Goal: Task Accomplishment & Management: Complete application form

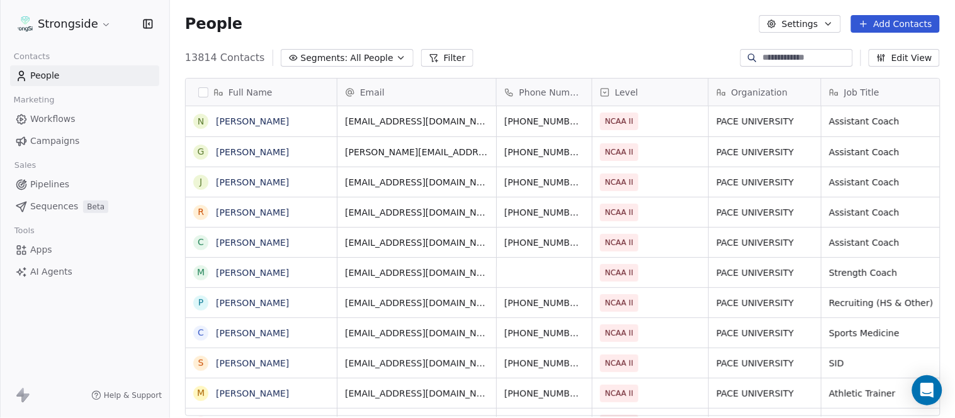
scroll to position [357, 775]
click at [926, 20] on button "Add Contacts" at bounding box center [895, 24] width 89 height 18
click at [869, 45] on span "Create new contact" at bounding box center [901, 50] width 86 height 13
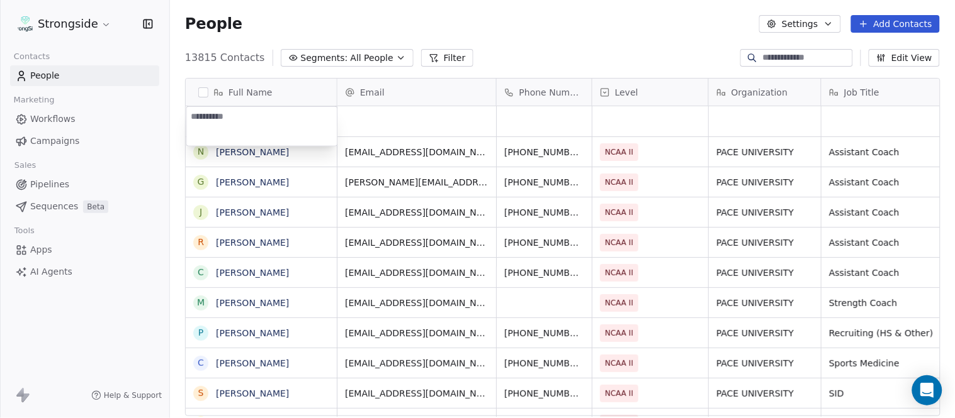
type textarea "**********"
click at [600, 60] on html "Strongside Contacts People Marketing Workflows Campaigns Sales Pipelines Sequen…" at bounding box center [477, 209] width 955 height 418
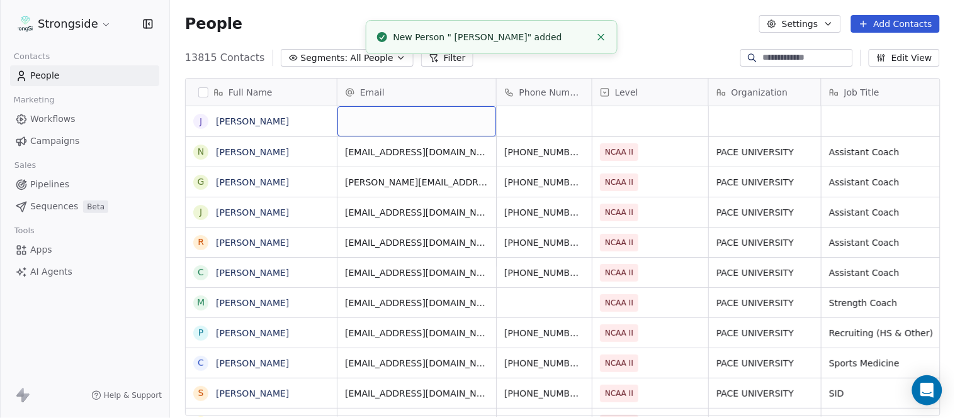
click at [428, 125] on div "grid" at bounding box center [416, 121] width 159 height 30
type input "**********"
click at [648, 50] on html "Strongside Contacts People Marketing Workflows Campaigns Sales Pipelines Sequen…" at bounding box center [477, 209] width 955 height 418
click at [599, 32] on icon "Close toast" at bounding box center [600, 36] width 11 height 11
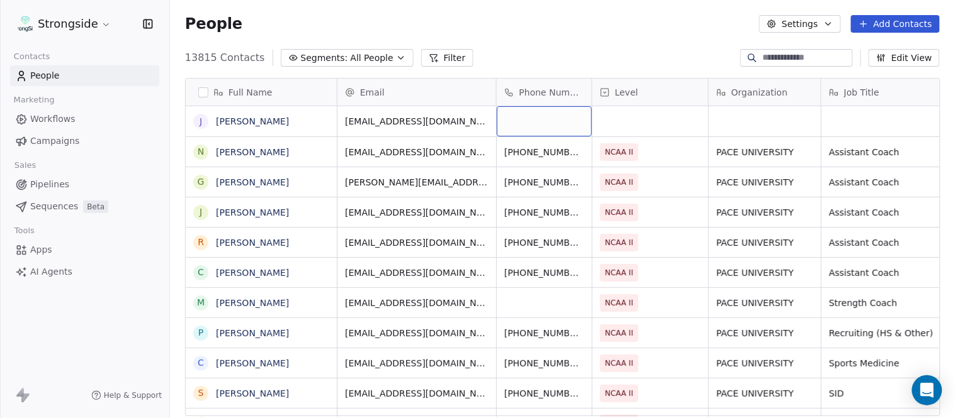
click at [534, 123] on div "grid" at bounding box center [544, 121] width 95 height 30
type input "**********"
click at [573, 38] on html "Strongside Contacts People Marketing Workflows Campaigns Sales Pipelines Sequen…" at bounding box center [477, 209] width 955 height 418
click at [662, 121] on div "grid" at bounding box center [650, 121] width 116 height 30
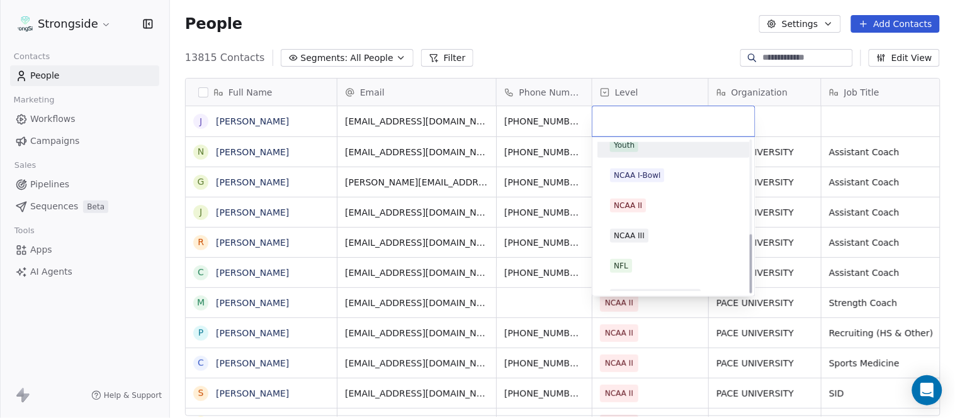
scroll to position [238, 0]
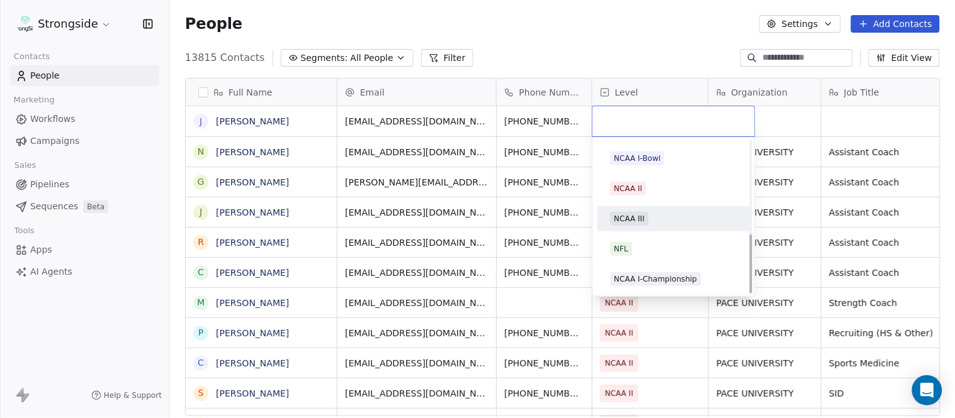
click at [650, 223] on div "NCAA III" at bounding box center [673, 219] width 127 height 14
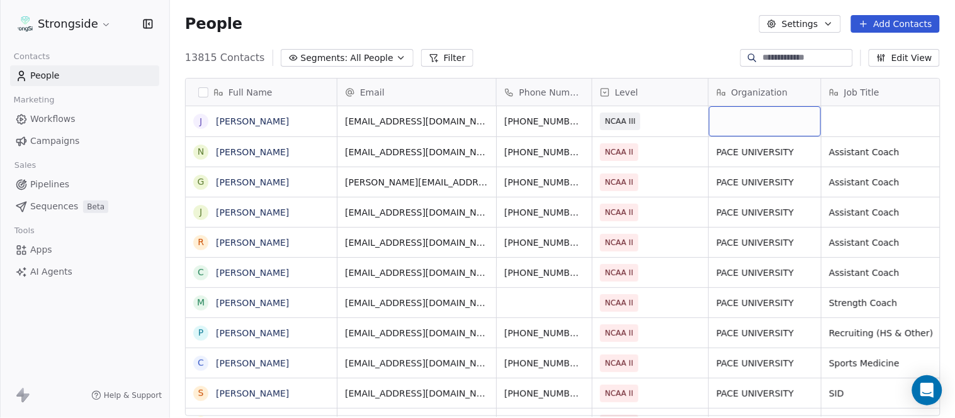
click at [741, 133] on div "grid" at bounding box center [765, 121] width 112 height 30
type textarea "**********"
click at [656, 59] on html "Strongside Contacts People Marketing Workflows Campaigns Sales Pipelines Sequen…" at bounding box center [477, 209] width 955 height 418
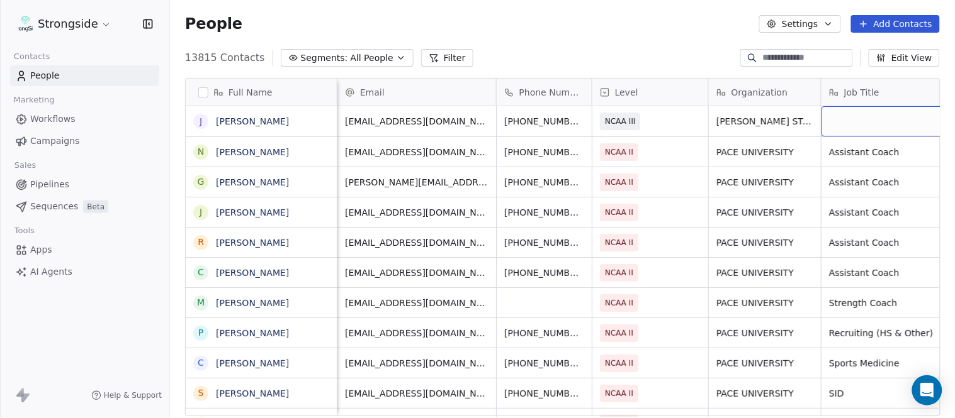
scroll to position [0, 60]
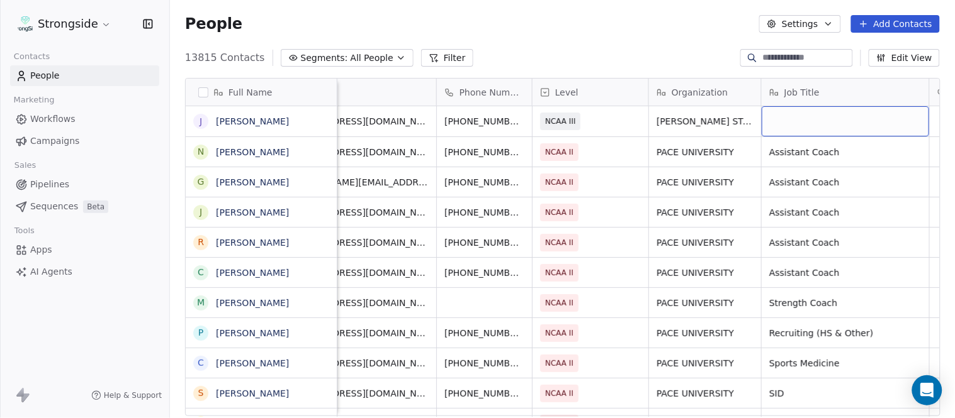
click at [784, 133] on div "grid" at bounding box center [844, 121] width 167 height 30
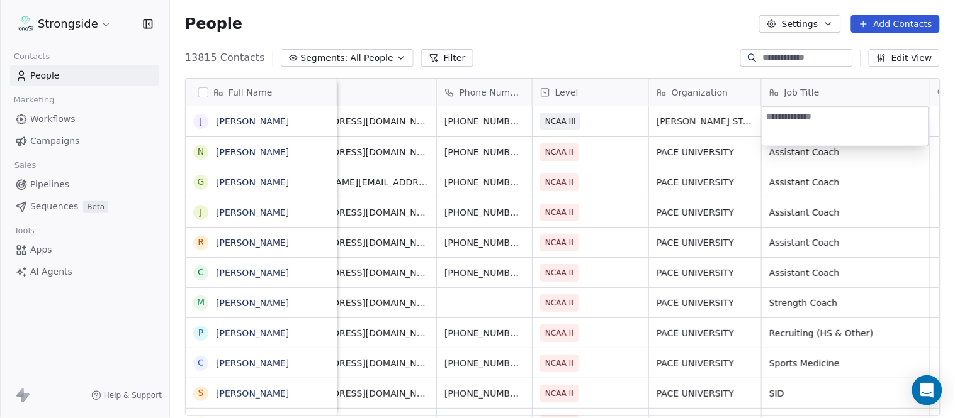
type textarea "**********"
click at [664, 68] on html "Strongside Contacts People Marketing Workflows Campaigns Sales Pipelines Sequen…" at bounding box center [477, 209] width 955 height 418
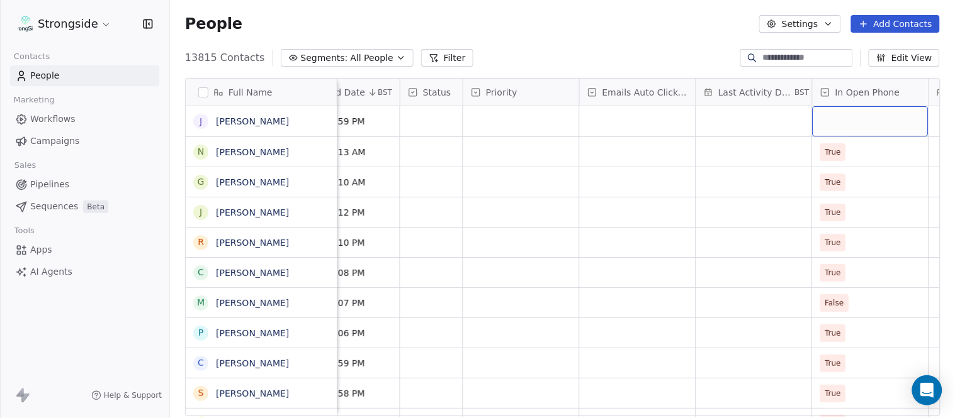
scroll to position [0, 884]
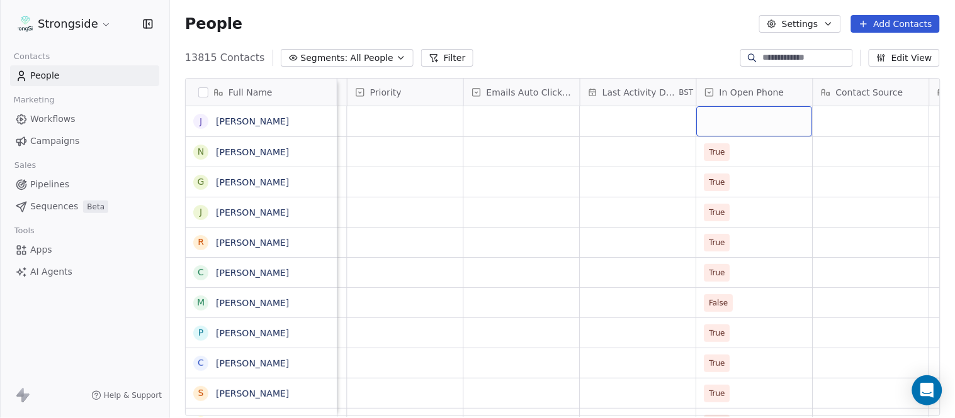
click at [736, 117] on div "grid" at bounding box center [755, 121] width 116 height 30
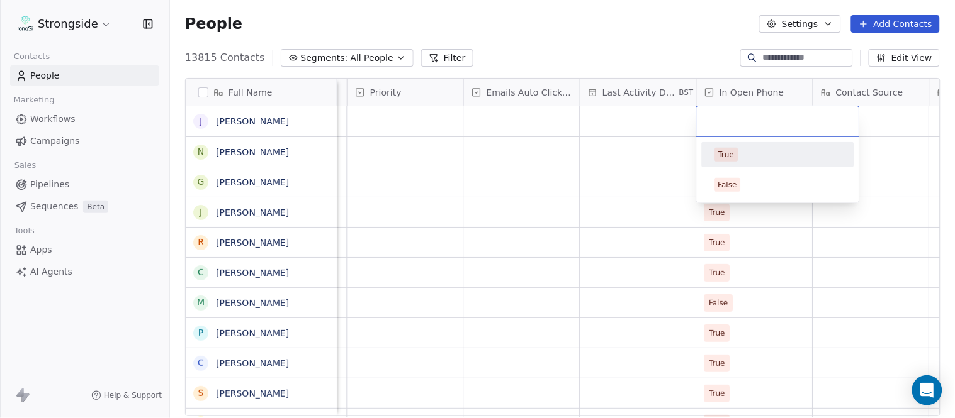
click at [738, 148] on div "True" at bounding box center [777, 155] width 127 height 14
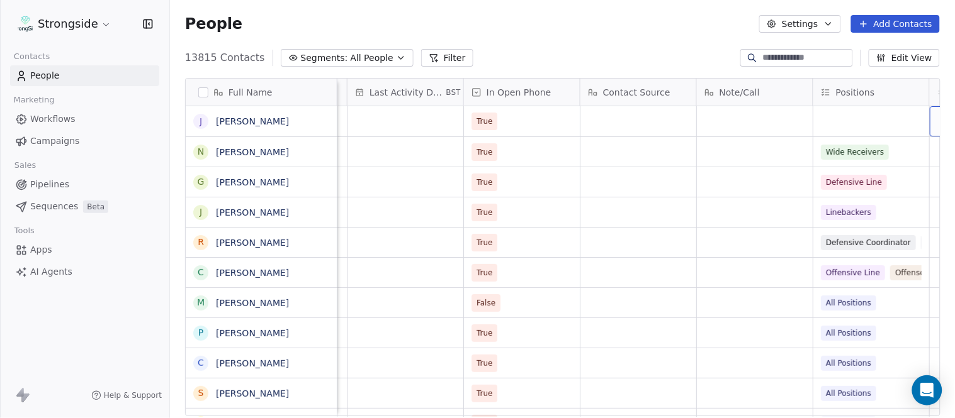
scroll to position [0, 1234]
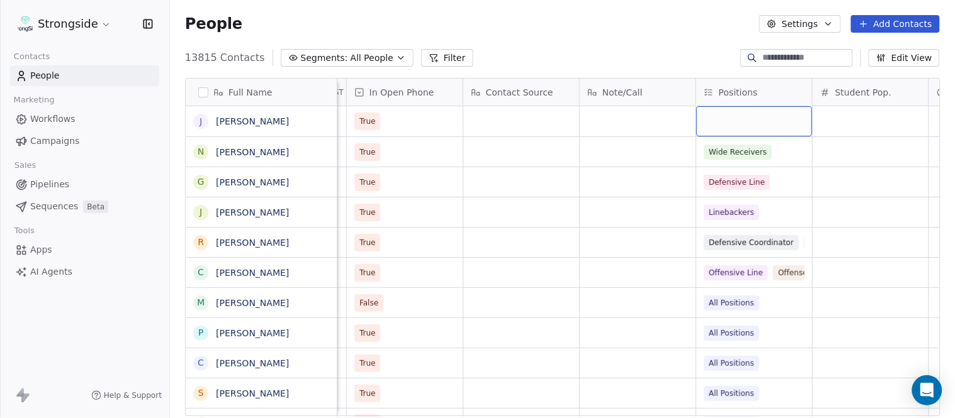
click at [747, 128] on div "grid" at bounding box center [754, 121] width 116 height 30
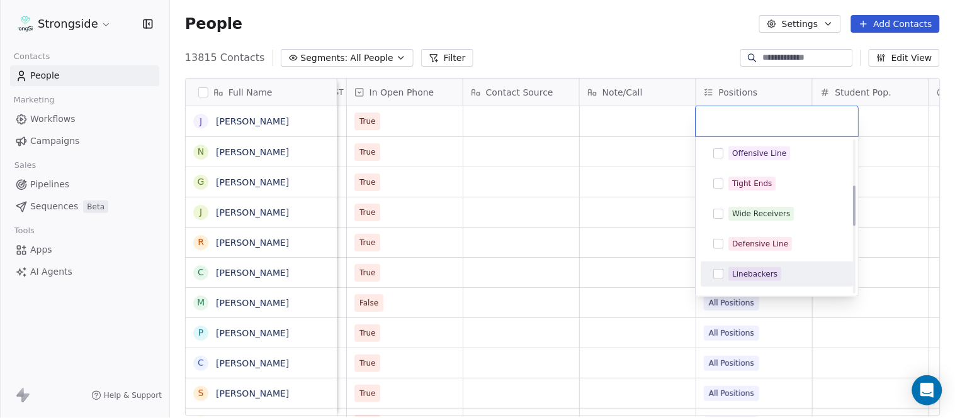
scroll to position [210, 0]
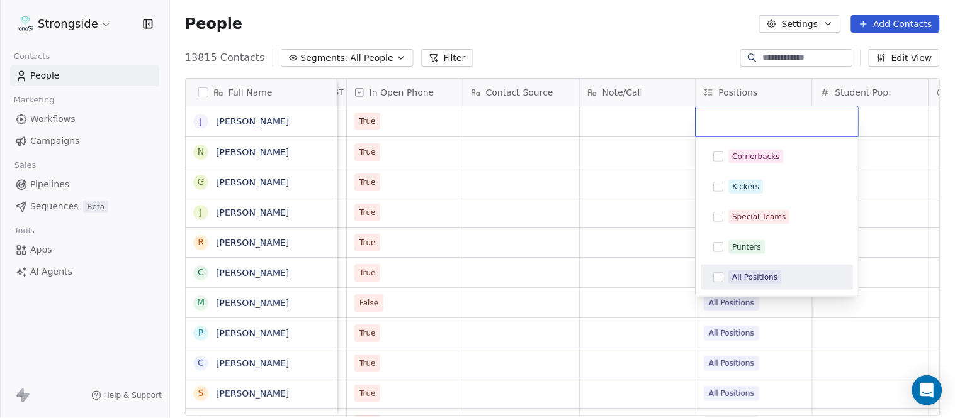
click at [762, 272] on div "All Positions" at bounding box center [755, 277] width 45 height 11
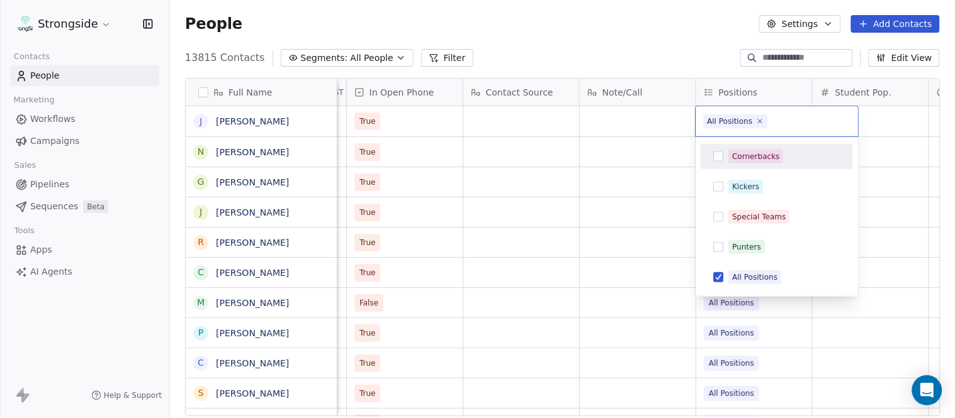
click at [662, 52] on html "Strongside Contacts People Marketing Workflows Campaigns Sales Pipelines Sequen…" at bounding box center [477, 209] width 955 height 418
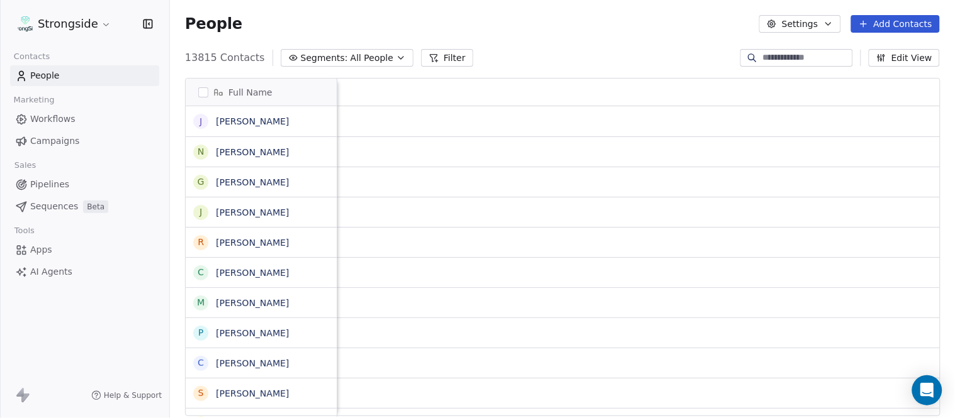
scroll to position [0, 0]
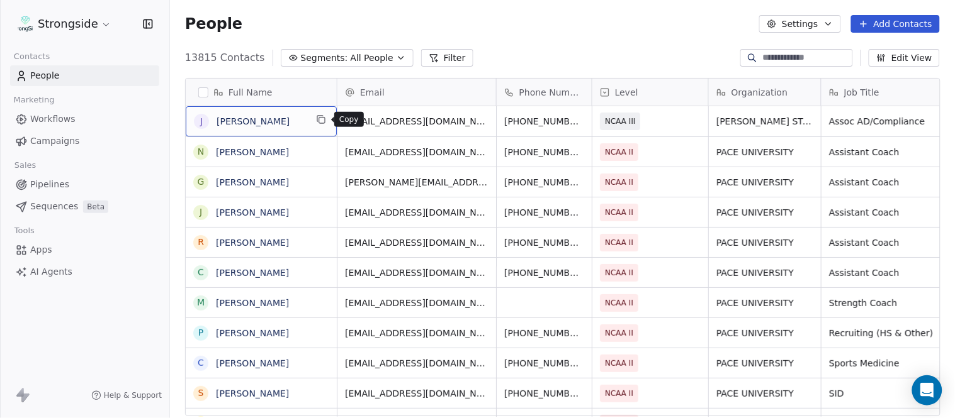
click at [317, 121] on icon "grid" at bounding box center [321, 120] width 10 height 10
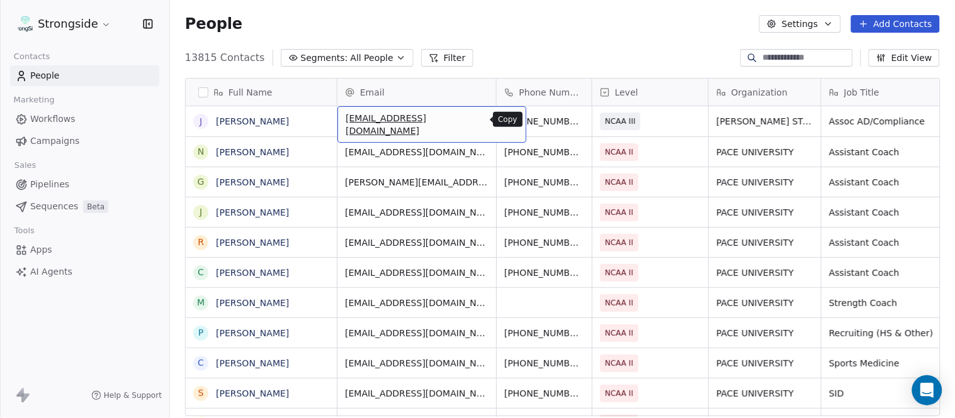
click at [505, 116] on icon "grid" at bounding box center [510, 120] width 10 height 10
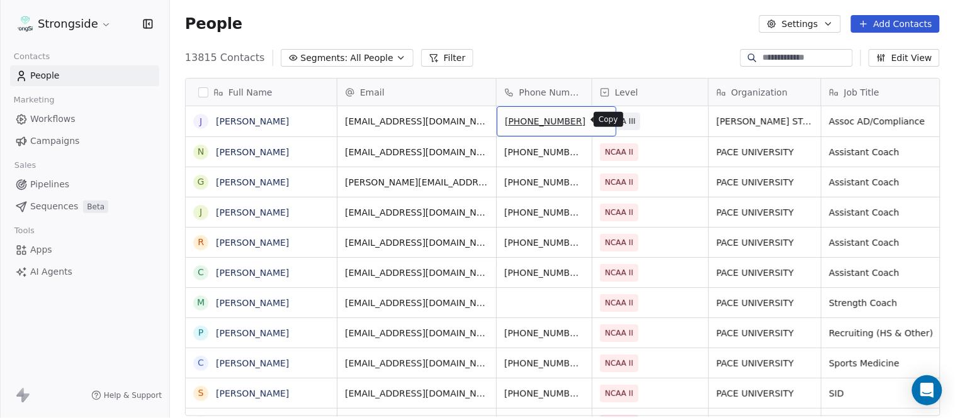
click at [593, 126] on button "grid" at bounding box center [600, 119] width 15 height 15
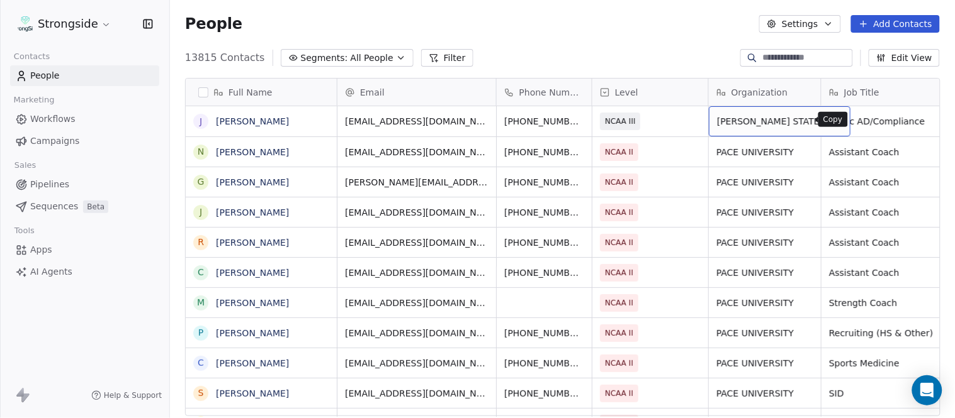
click at [829, 122] on icon "grid" at bounding box center [834, 120] width 10 height 10
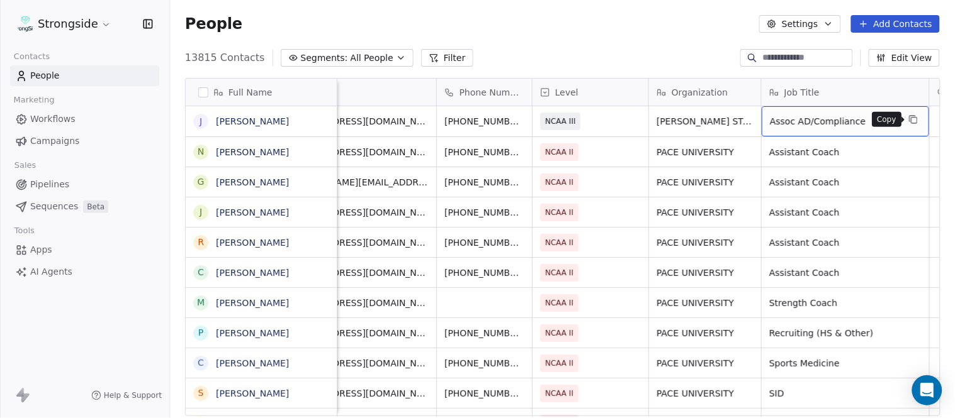
click at [915, 118] on icon "grid" at bounding box center [913, 120] width 10 height 10
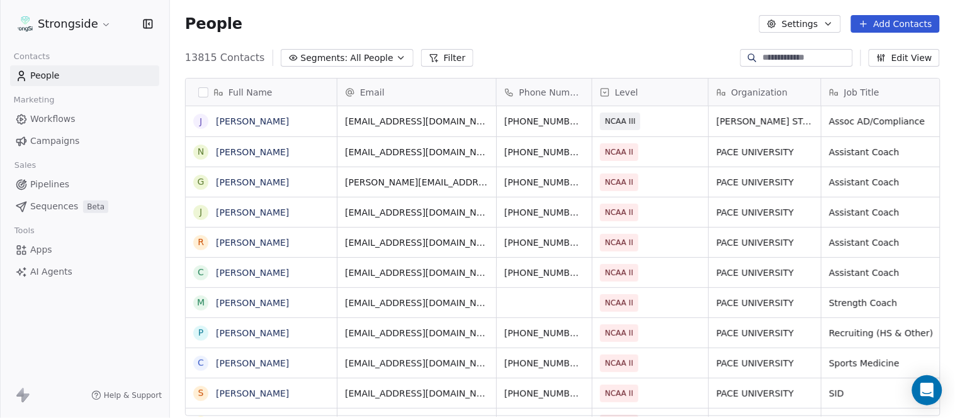
click at [898, 20] on button "Add Contacts" at bounding box center [895, 24] width 89 height 18
click at [894, 51] on span "Create new contact" at bounding box center [901, 50] width 86 height 13
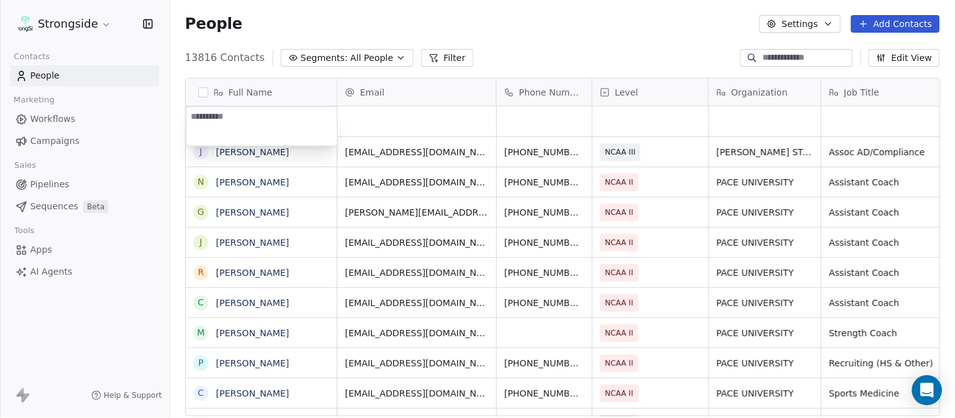
type textarea "**********"
click at [628, 23] on html "Strongside Contacts People Marketing Workflows Campaigns Sales Pipelines Sequen…" at bounding box center [477, 209] width 955 height 418
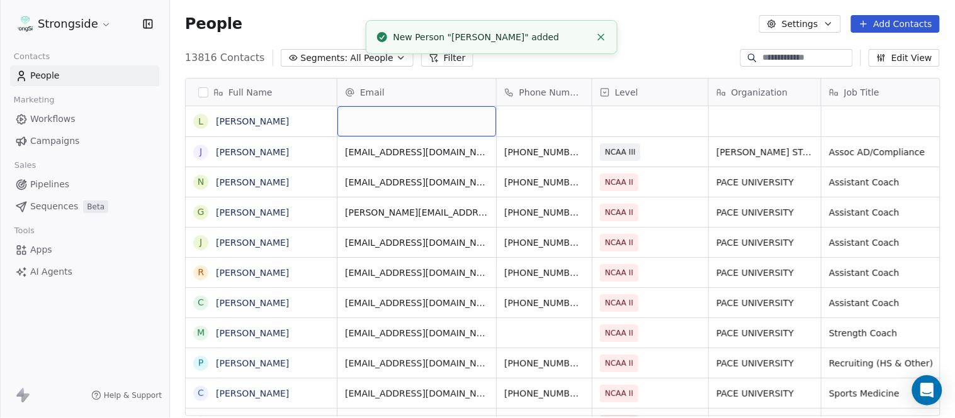
click at [417, 124] on div "grid" at bounding box center [416, 121] width 159 height 30
type input "**********"
click at [633, 45] on html "Strongside Contacts People Marketing Workflows Campaigns Sales Pipelines Sequen…" at bounding box center [477, 209] width 955 height 418
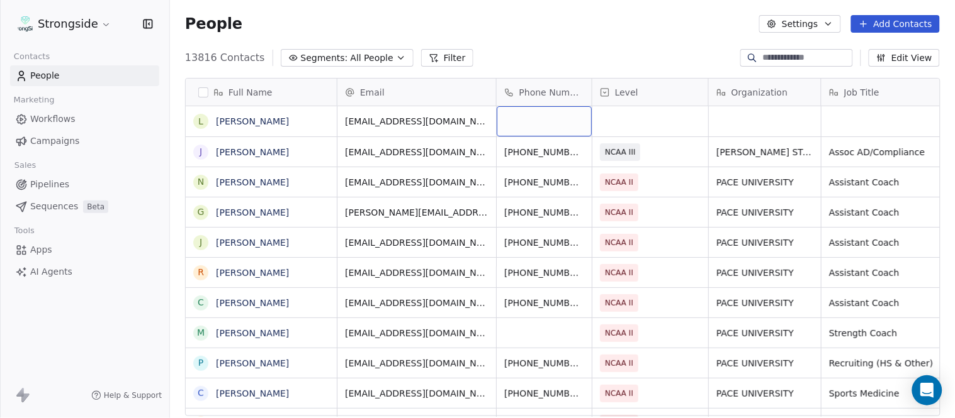
click at [537, 129] on div "grid" at bounding box center [544, 121] width 95 height 30
type input "**********"
click at [573, 49] on html "Strongside Contacts People Marketing Workflows Campaigns Sales Pipelines Sequen…" at bounding box center [477, 209] width 955 height 418
click at [650, 128] on div "grid" at bounding box center [650, 121] width 116 height 30
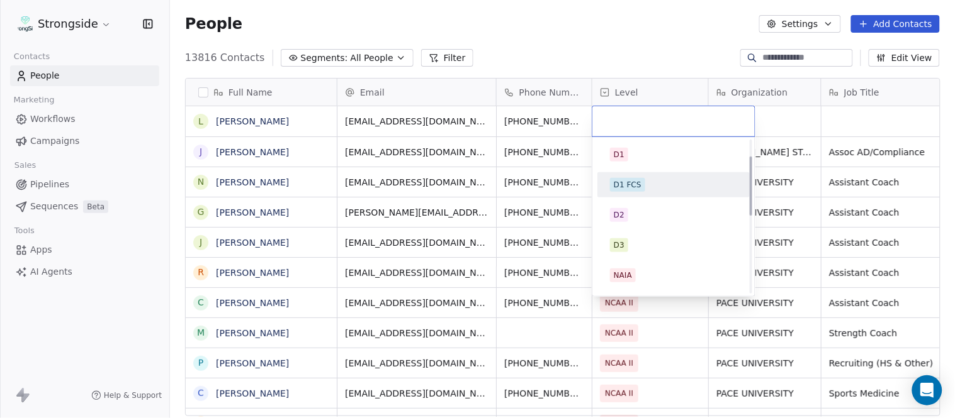
scroll to position [238, 0]
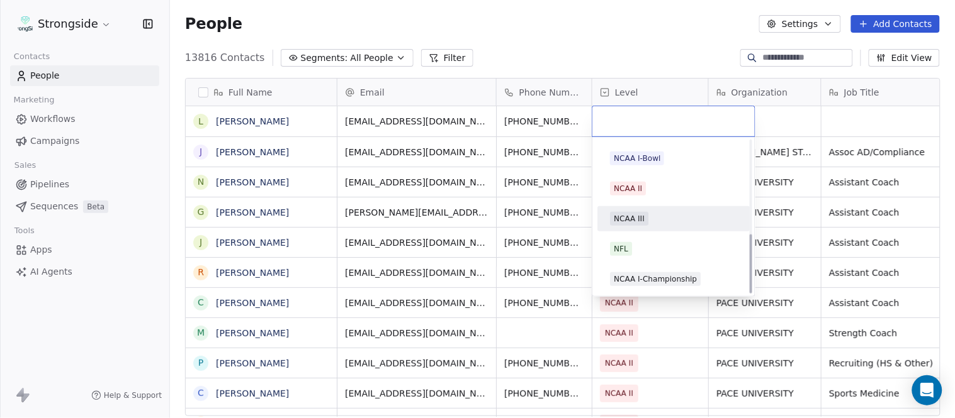
click at [658, 222] on div "NCAA III" at bounding box center [673, 219] width 127 height 14
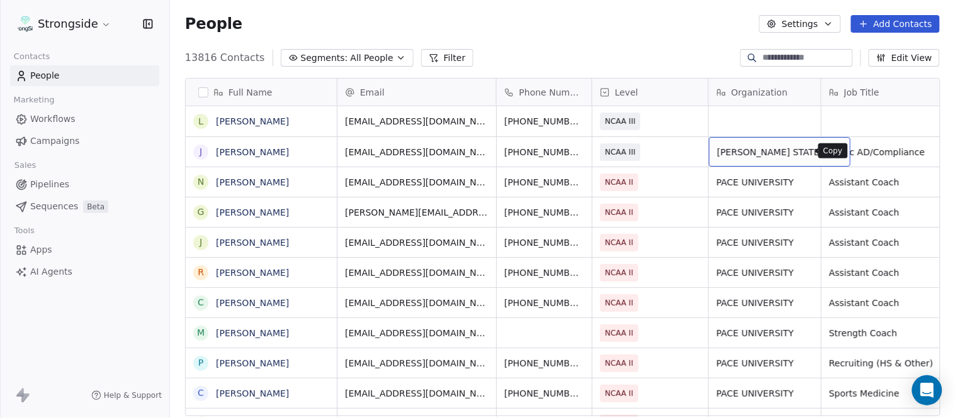
click at [829, 149] on icon "grid" at bounding box center [834, 150] width 10 height 10
click at [770, 120] on div "grid" at bounding box center [765, 121] width 112 height 30
type textarea "**********"
click at [668, 70] on html "Strongside Contacts People Marketing Workflows Campaigns Sales Pipelines Sequen…" at bounding box center [477, 209] width 955 height 418
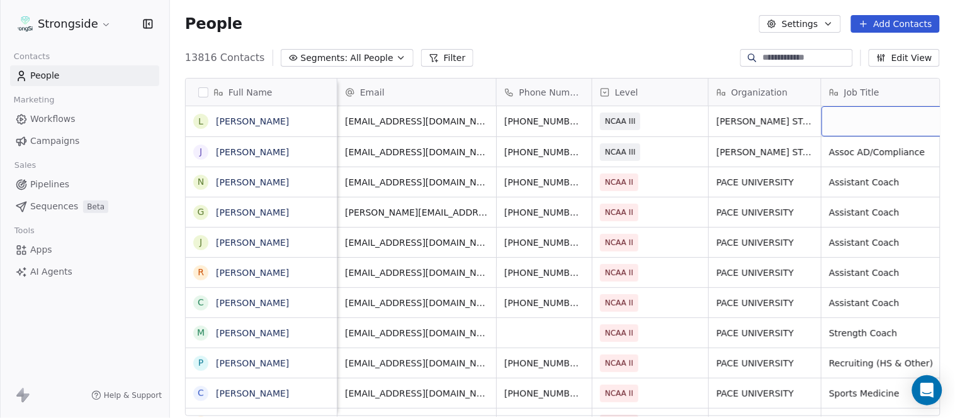
scroll to position [0, 60]
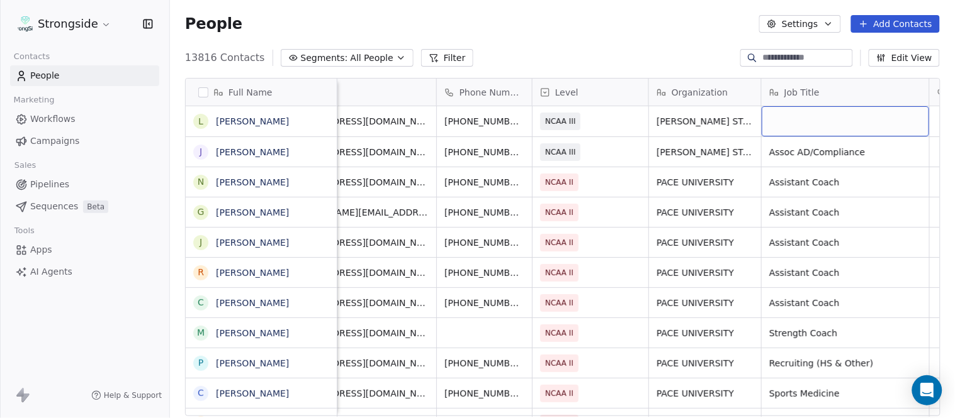
click at [827, 124] on div "grid" at bounding box center [844, 121] width 167 height 30
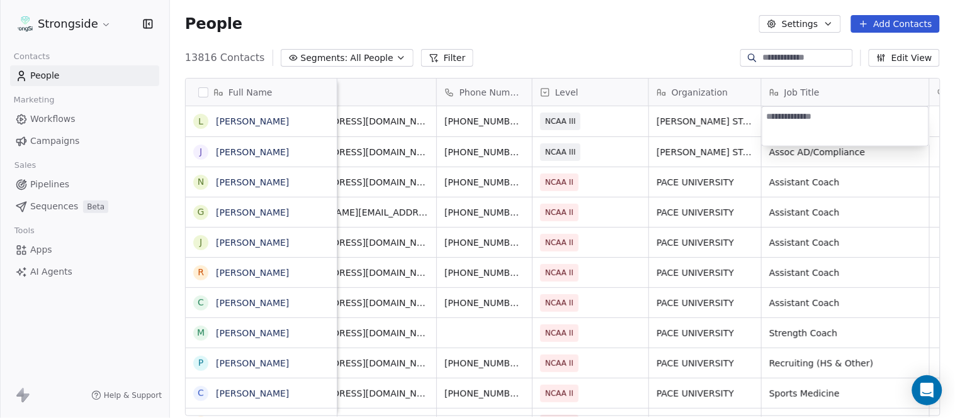
type textarea "********"
click at [671, 66] on html "Strongside Contacts People Marketing Workflows Campaigns Sales Pipelines Sequen…" at bounding box center [477, 209] width 955 height 418
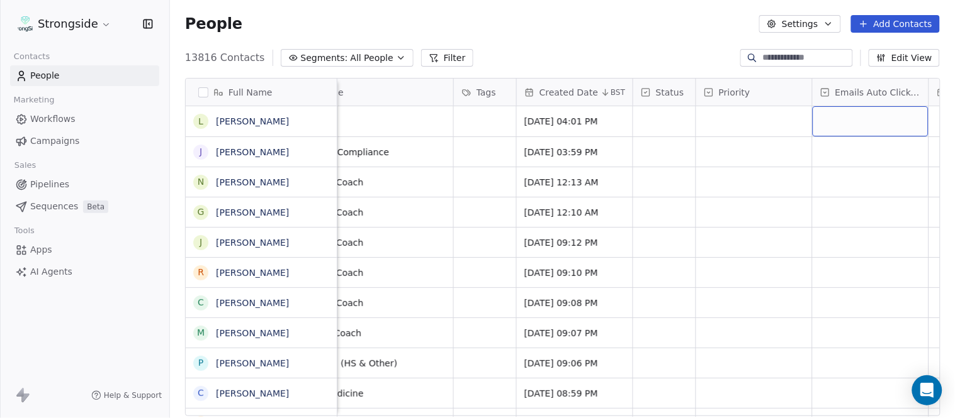
scroll to position [0, 768]
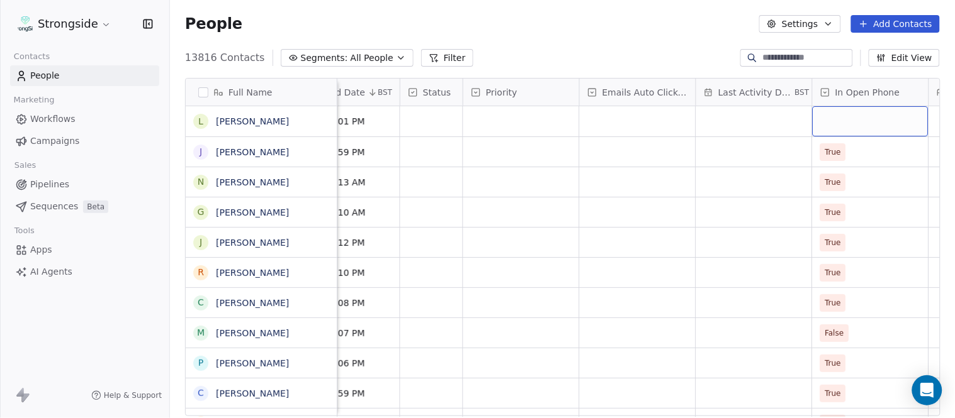
click at [829, 121] on div "grid" at bounding box center [870, 121] width 116 height 30
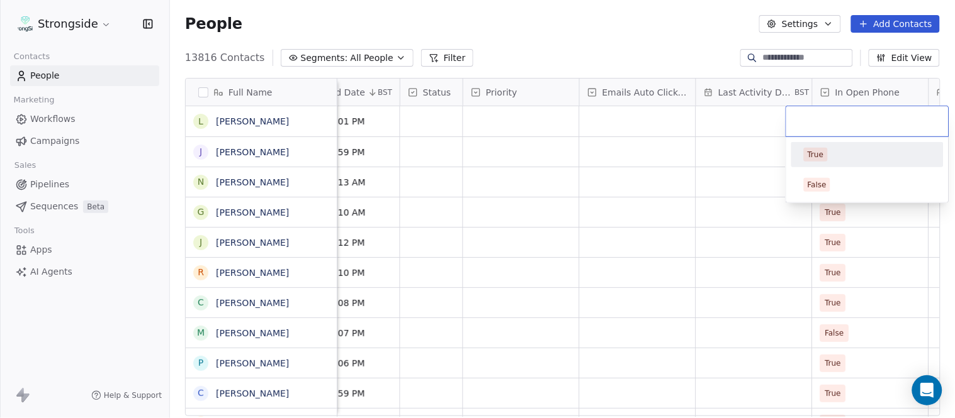
click at [829, 166] on div "True" at bounding box center [867, 154] width 152 height 25
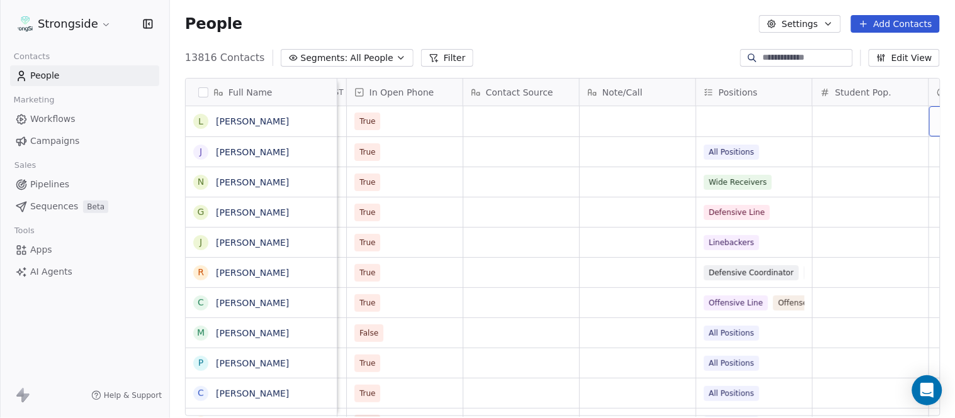
scroll to position [0, 1350]
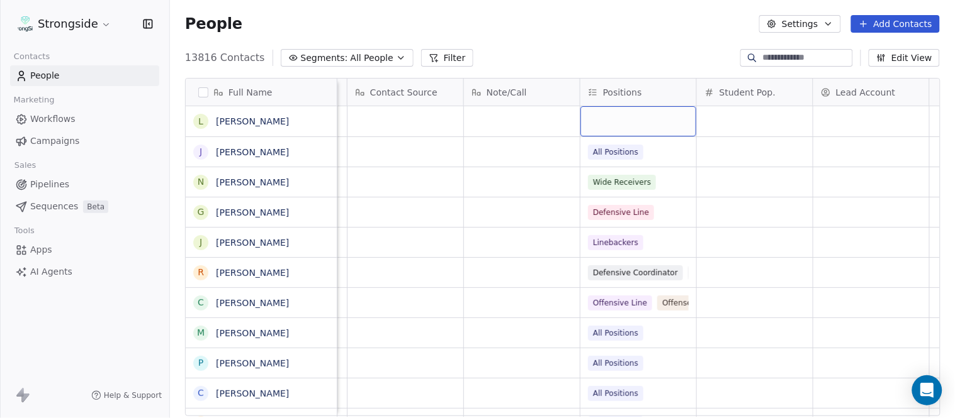
click at [643, 127] on div "grid" at bounding box center [638, 121] width 116 height 30
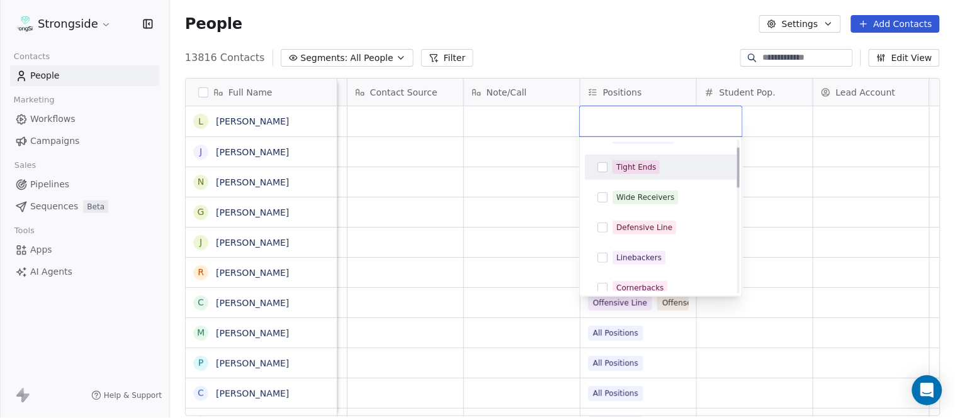
scroll to position [279, 0]
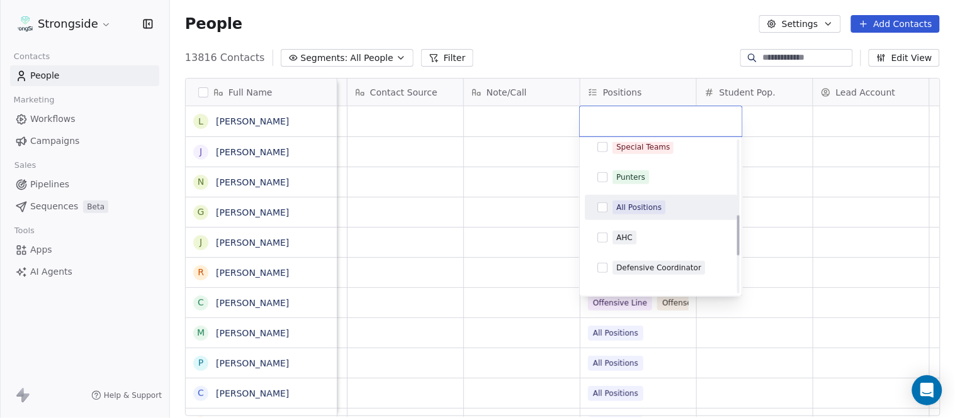
click at [636, 210] on div "All Positions" at bounding box center [638, 207] width 45 height 11
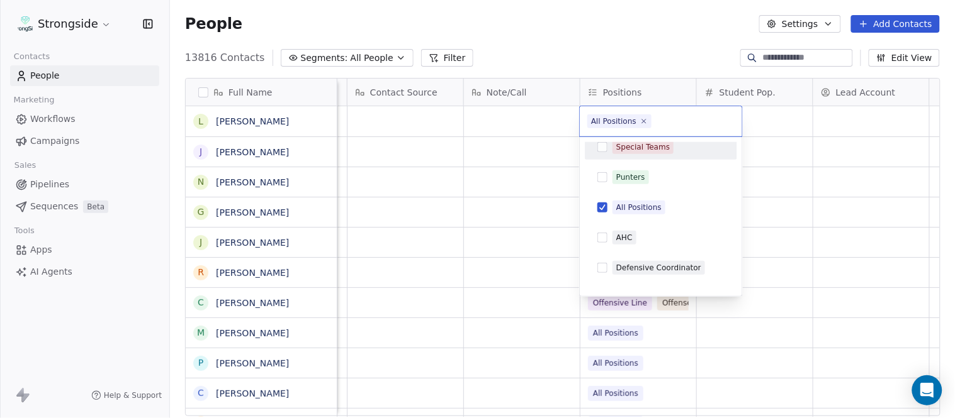
click at [631, 63] on html "Strongside Contacts People Marketing Workflows Campaigns Sales Pipelines Sequen…" at bounding box center [477, 209] width 955 height 418
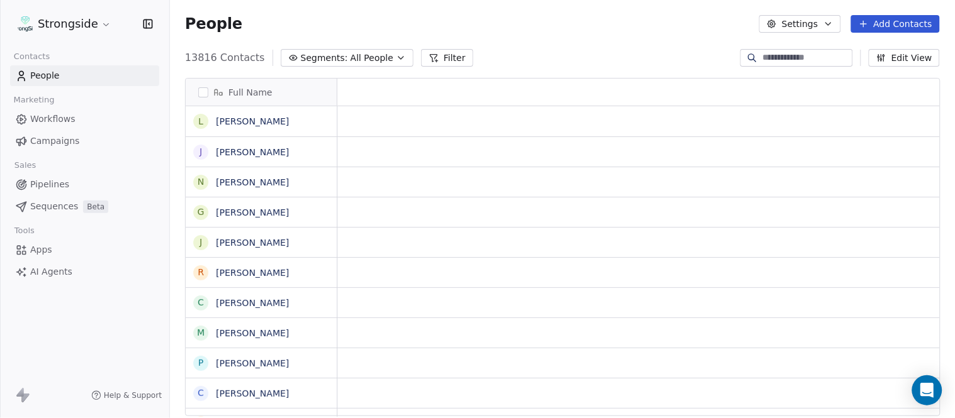
scroll to position [0, 0]
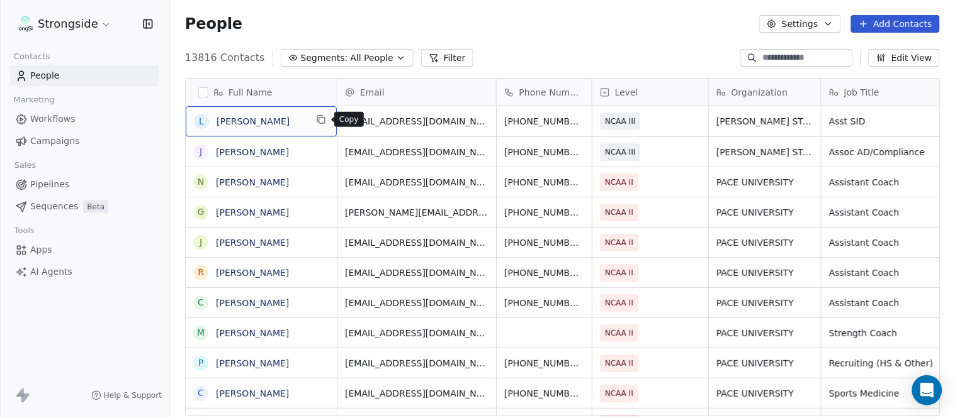
click at [321, 121] on icon "grid" at bounding box center [321, 120] width 10 height 10
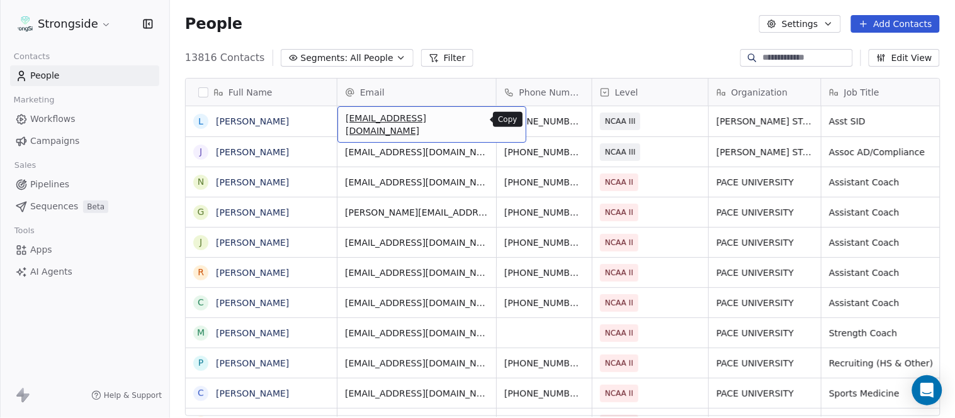
click at [507, 116] on icon "grid" at bounding box center [510, 119] width 6 height 6
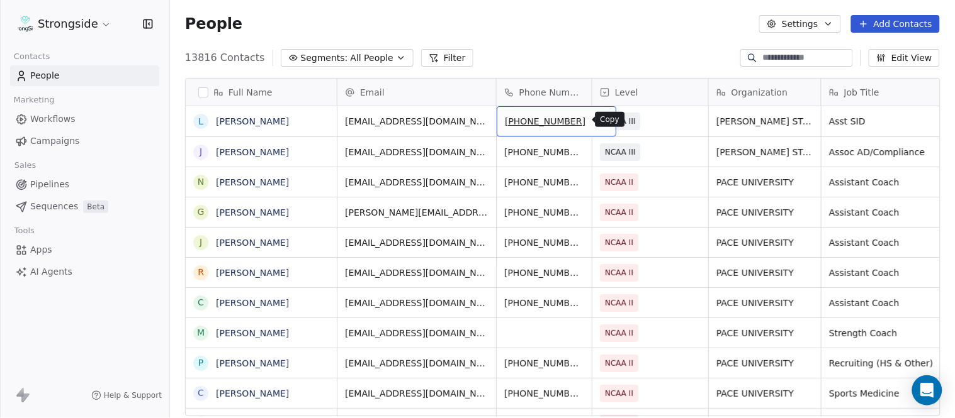
click at [595, 122] on icon "grid" at bounding box center [600, 120] width 10 height 10
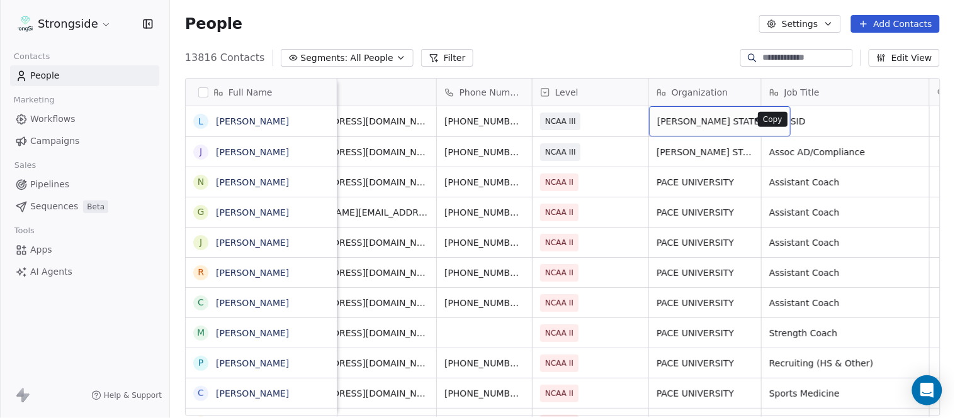
click at [767, 120] on button "grid" at bounding box center [774, 119] width 15 height 15
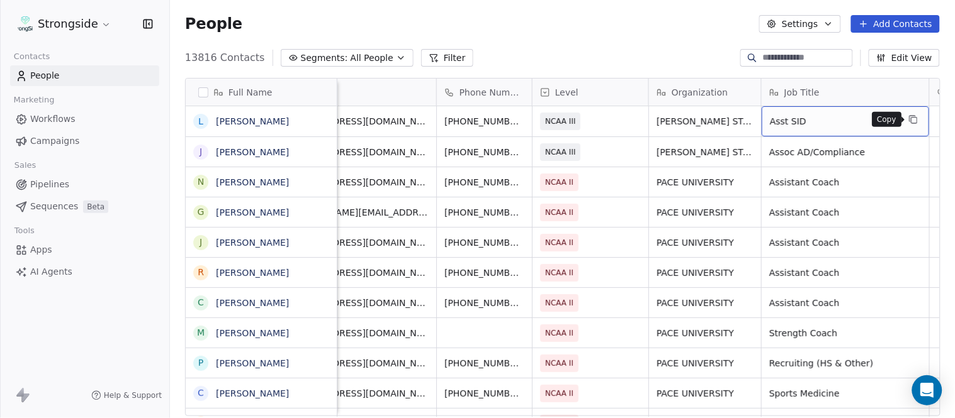
click at [906, 120] on button "grid" at bounding box center [913, 119] width 15 height 15
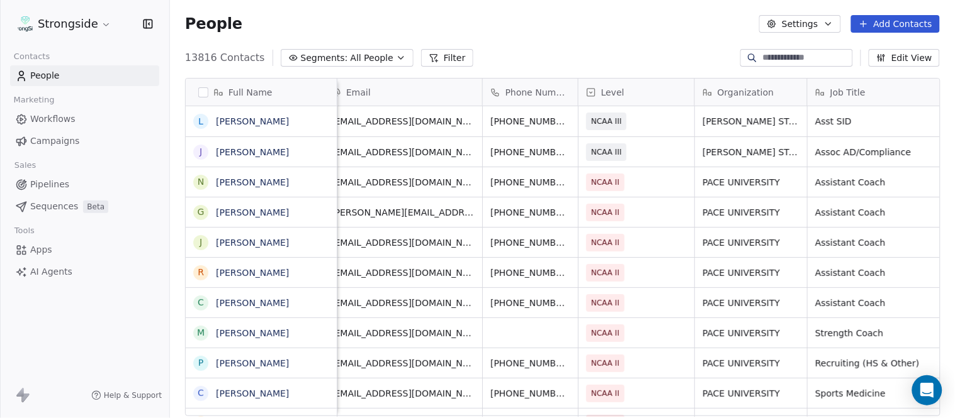
scroll to position [0, 0]
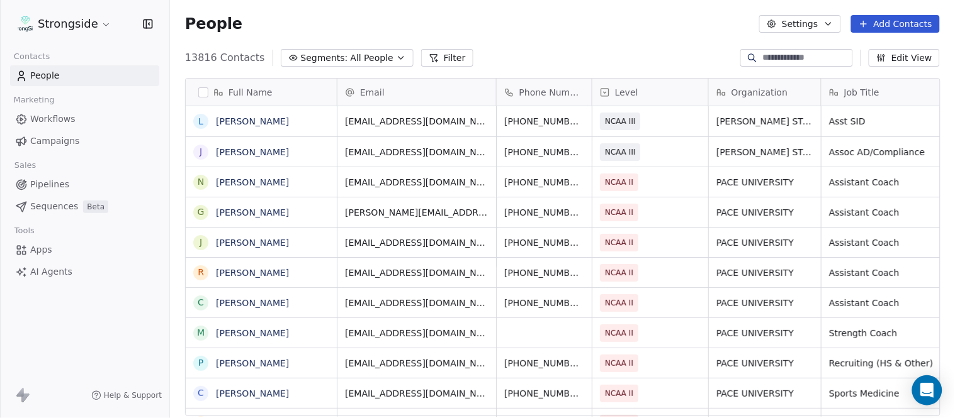
click at [921, 23] on button "Add Contacts" at bounding box center [895, 24] width 89 height 18
click at [885, 41] on div "Create new contact" at bounding box center [894, 51] width 116 height 20
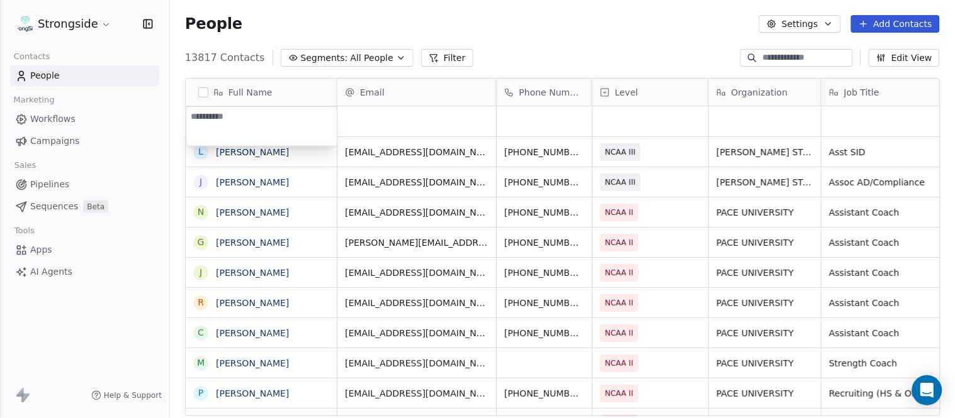
type textarea "**********"
click at [576, 26] on html "Strongside Contacts People Marketing Workflows Campaigns Sales Pipelines Sequen…" at bounding box center [477, 209] width 955 height 418
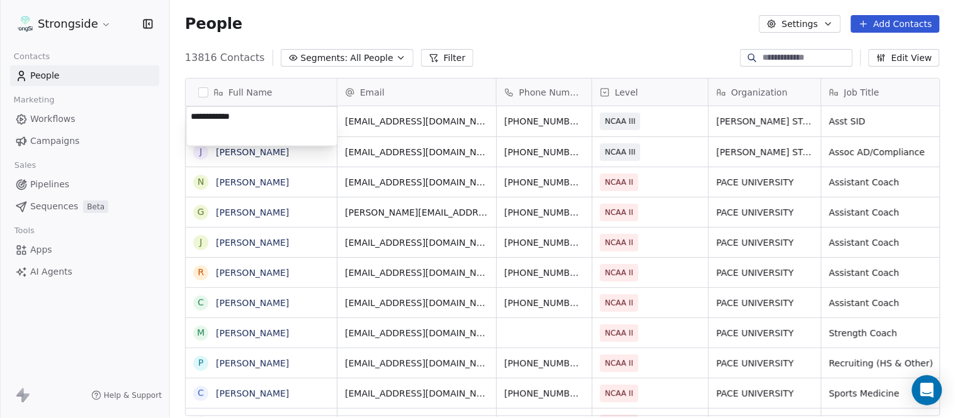
click at [513, 38] on html "Strongside Contacts People Marketing Workflows Campaigns Sales Pipelines Sequen…" at bounding box center [477, 209] width 955 height 418
click at [902, 13] on div "People Settings Add Contacts" at bounding box center [562, 24] width 785 height 48
click at [902, 18] on button "Add Contacts" at bounding box center [895, 24] width 89 height 18
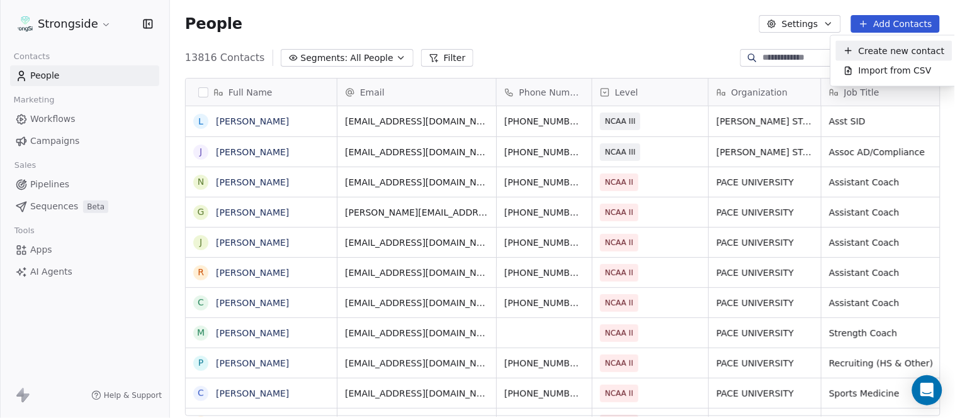
click at [873, 50] on span "Create new contact" at bounding box center [901, 50] width 86 height 13
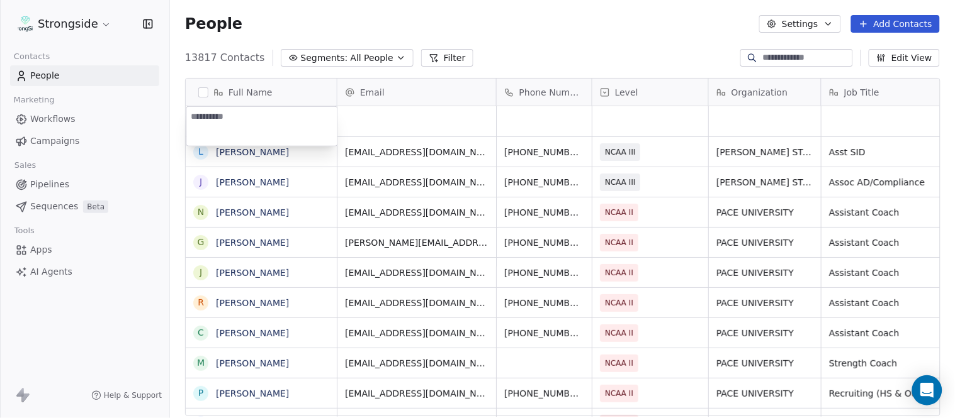
type textarea "**********"
click at [537, 34] on html "Strongside Contacts People Marketing Workflows Campaigns Sales Pipelines Sequen…" at bounding box center [477, 209] width 955 height 418
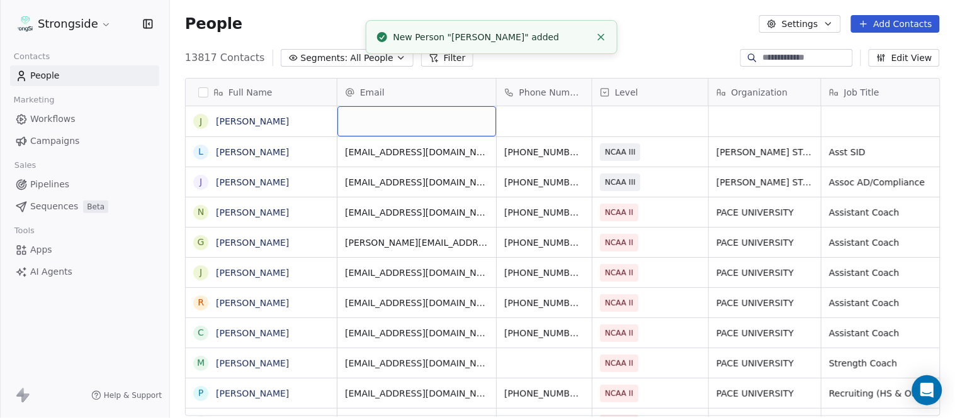
click at [405, 109] on div "grid" at bounding box center [416, 121] width 159 height 30
click at [686, 7] on html "Strongside Contacts People Marketing Workflows Campaigns Sales Pipelines Sequen…" at bounding box center [477, 209] width 955 height 418
click at [604, 39] on icon "Close toast" at bounding box center [600, 36] width 11 height 11
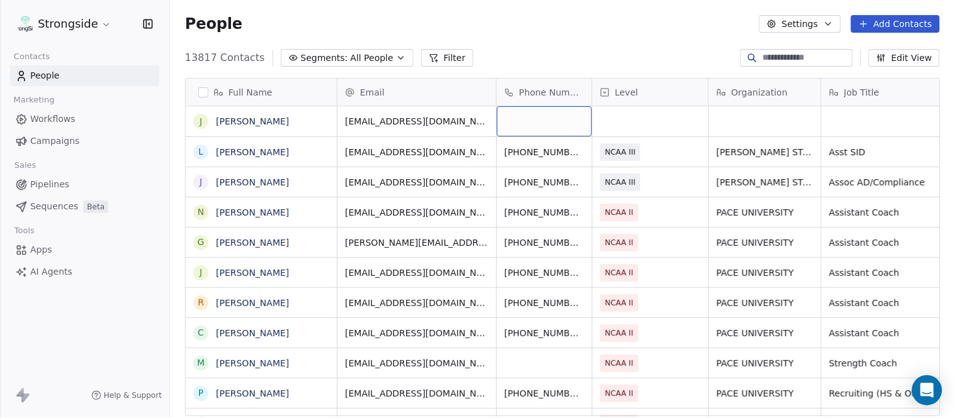
click at [544, 127] on div "grid" at bounding box center [544, 121] width 95 height 30
click at [556, 32] on html "Strongside Contacts People Marketing Workflows Campaigns Sales Pipelines Sequen…" at bounding box center [477, 209] width 955 height 418
click at [647, 121] on div "grid" at bounding box center [650, 121] width 116 height 30
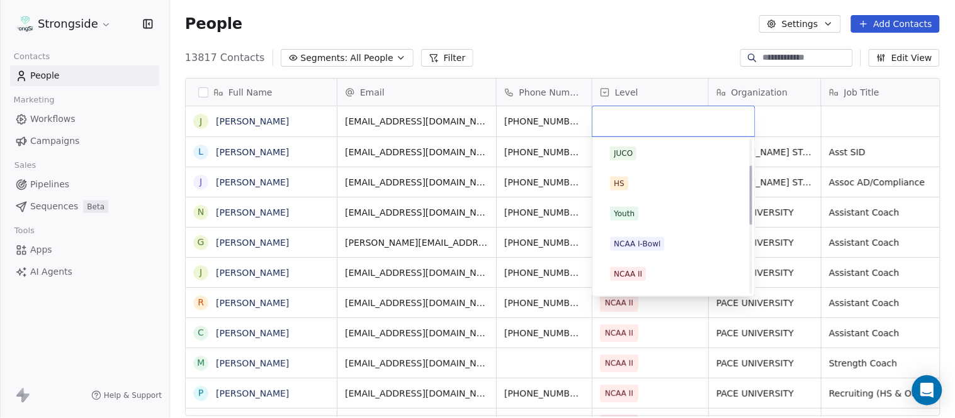
scroll to position [238, 0]
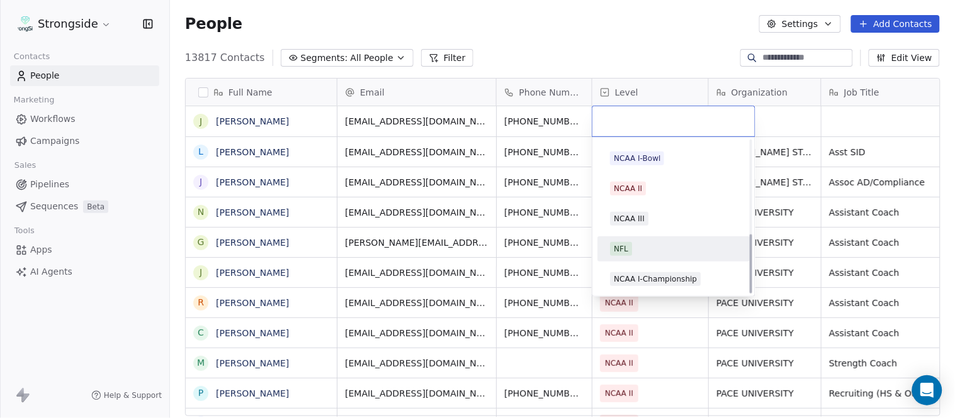
click at [649, 217] on div "NCAA III" at bounding box center [673, 219] width 127 height 14
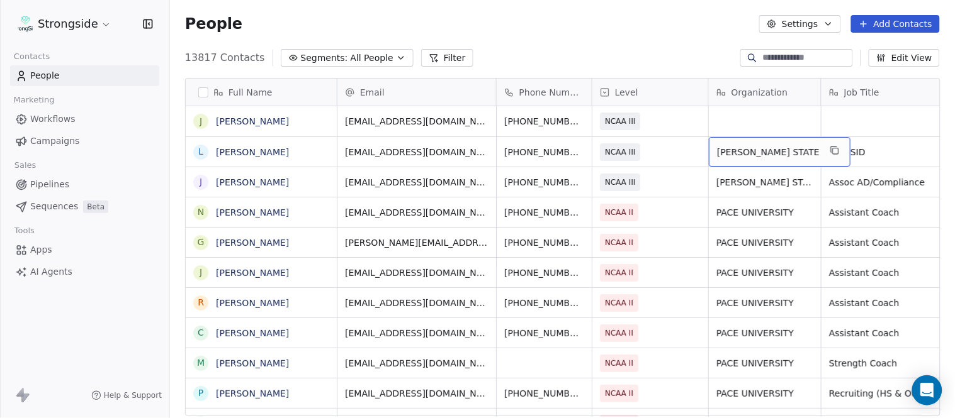
click at [813, 153] on div "[PERSON_NAME] STATE" at bounding box center [780, 152] width 142 height 30
click at [833, 149] on icon "grid" at bounding box center [836, 152] width 6 height 6
click at [783, 126] on div "grid" at bounding box center [765, 121] width 112 height 30
click at [663, 45] on html "Strongside Contacts People Marketing Workflows Campaigns Sales Pipelines Sequen…" at bounding box center [477, 209] width 955 height 418
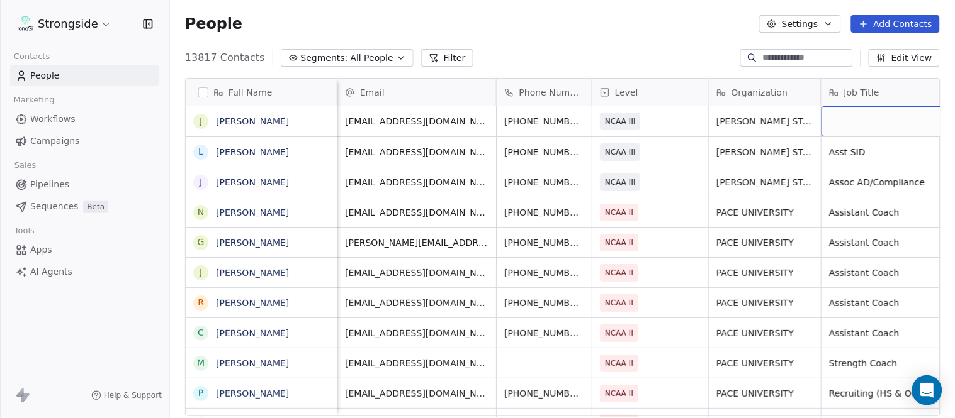
scroll to position [0, 60]
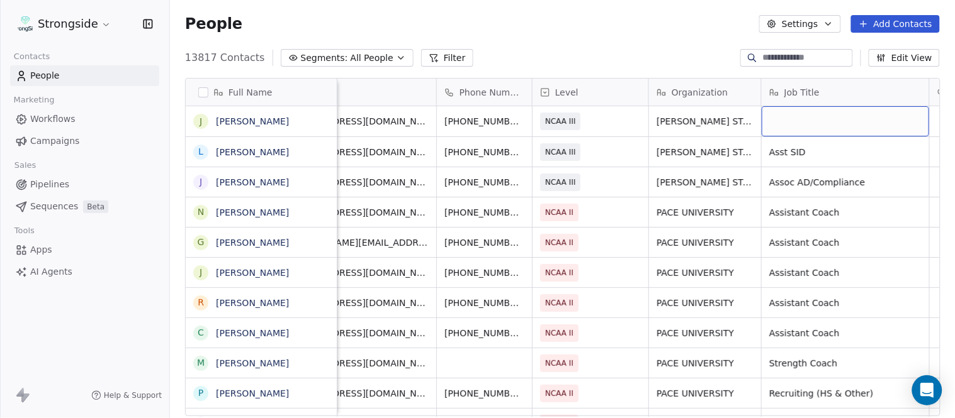
click at [834, 131] on div "grid" at bounding box center [844, 121] width 167 height 30
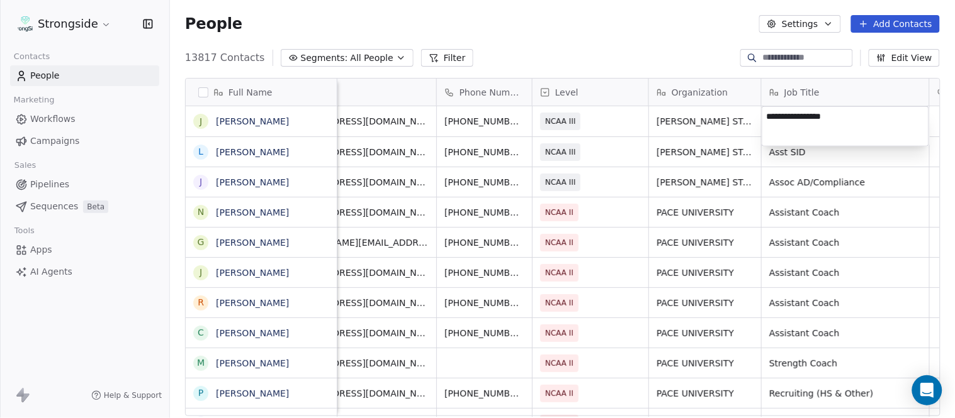
click at [670, 52] on html "Strongside Contacts People Marketing Workflows Campaigns Sales Pipelines Sequen…" at bounding box center [477, 209] width 955 height 418
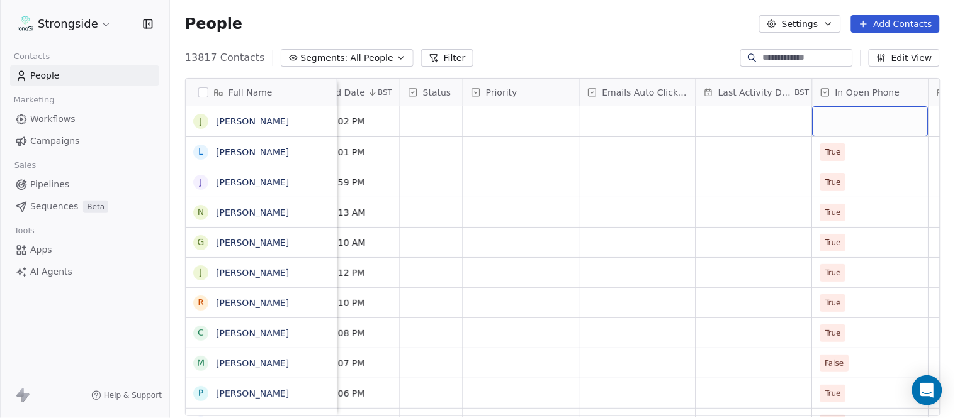
scroll to position [0, 884]
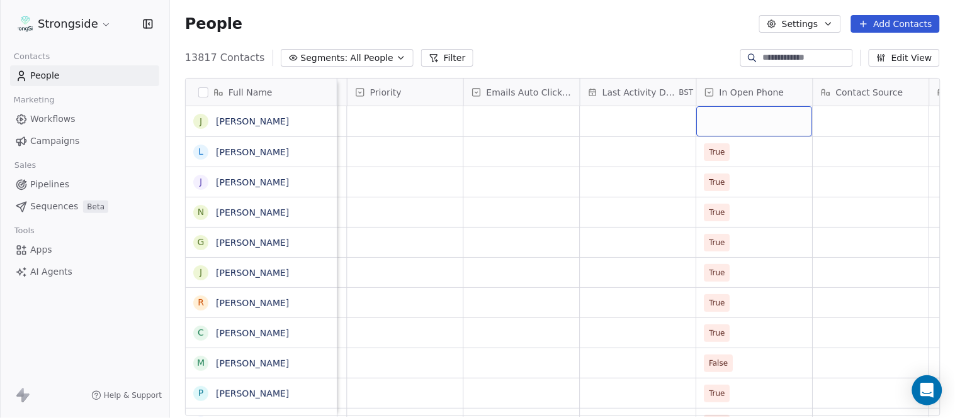
click at [746, 124] on div "grid" at bounding box center [755, 121] width 116 height 30
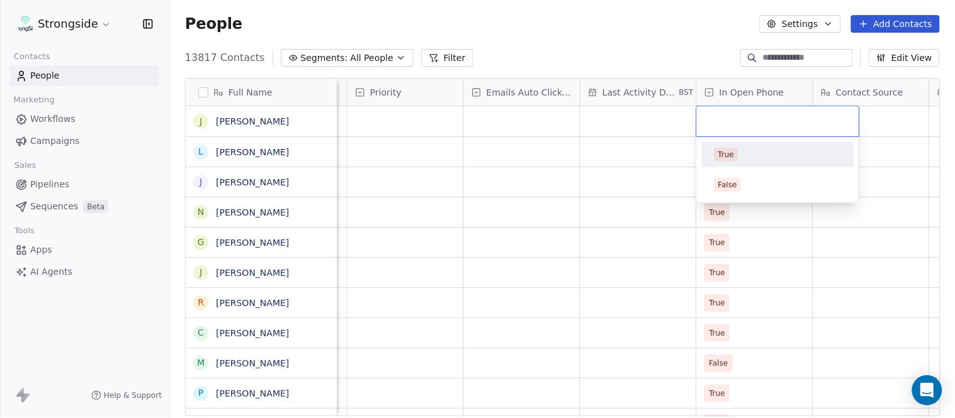
click at [748, 150] on div "True" at bounding box center [777, 155] width 127 height 14
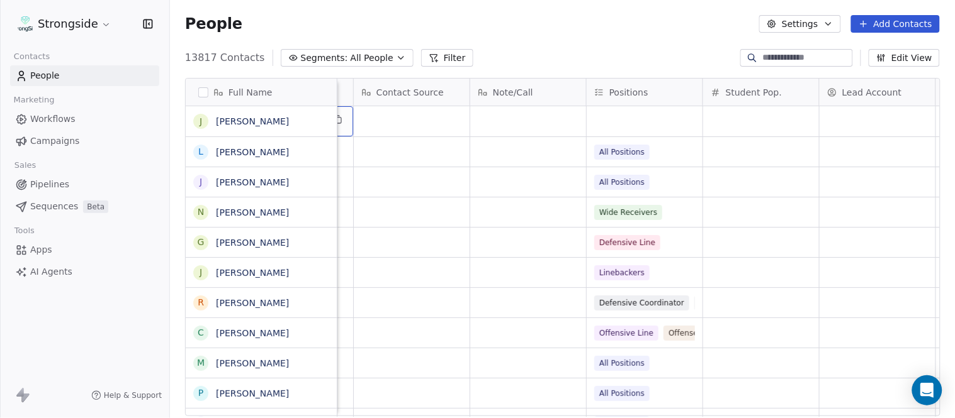
scroll to position [0, 1380]
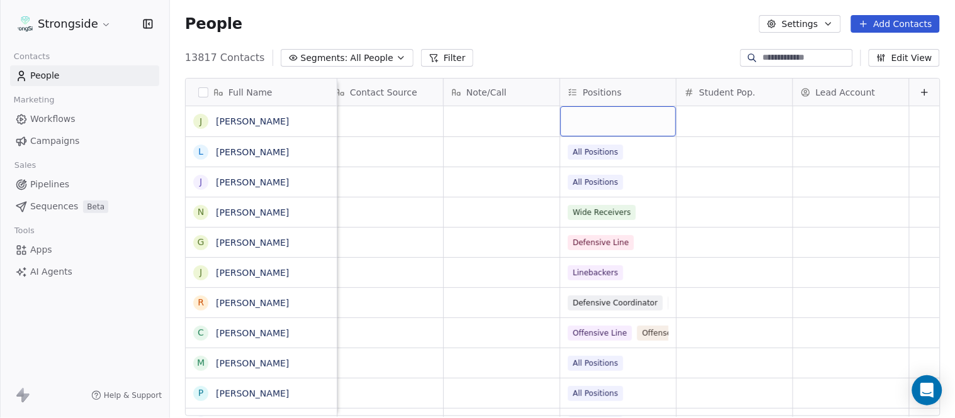
click at [582, 116] on div "grid" at bounding box center [618, 121] width 116 height 30
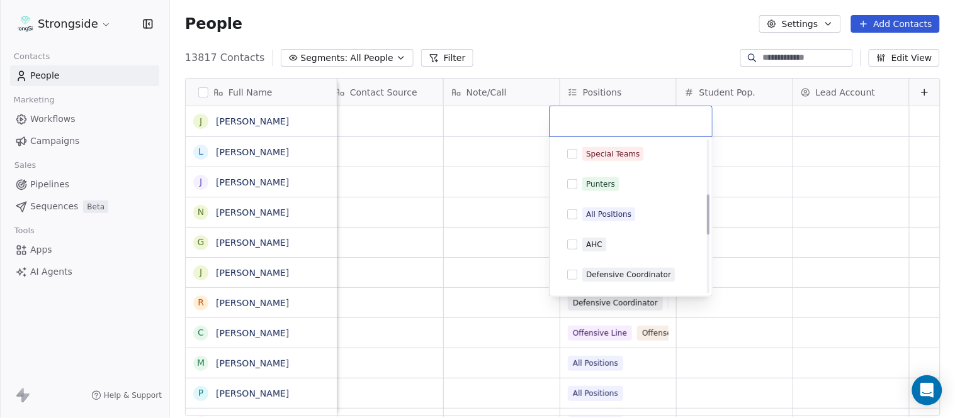
scroll to position [279, 0]
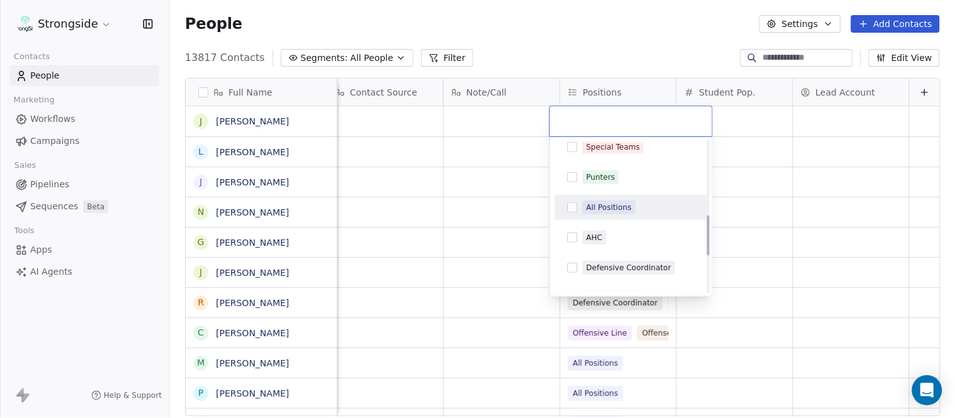
click at [615, 208] on div "All Positions" at bounding box center [608, 207] width 45 height 11
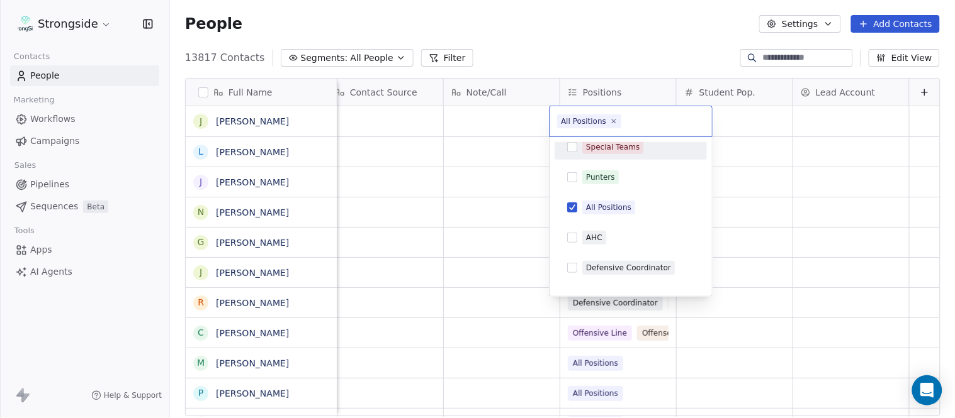
click at [607, 42] on html "Strongside Contacts People Marketing Workflows Campaigns Sales Pipelines Sequen…" at bounding box center [477, 209] width 955 height 418
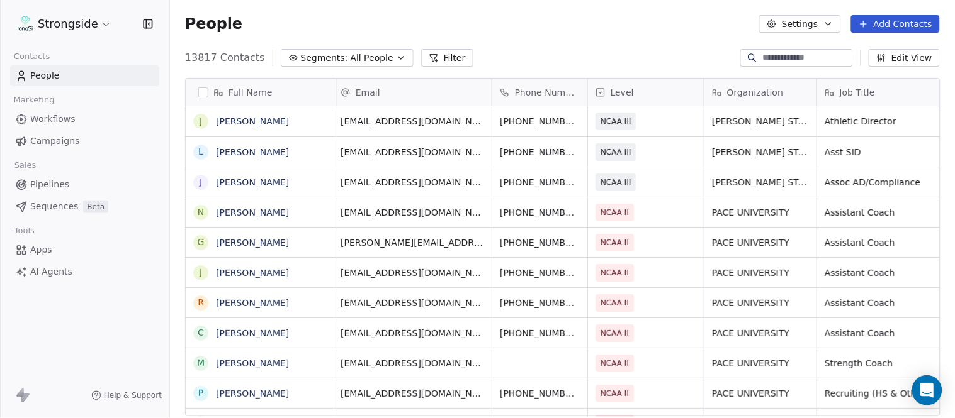
scroll to position [0, 0]
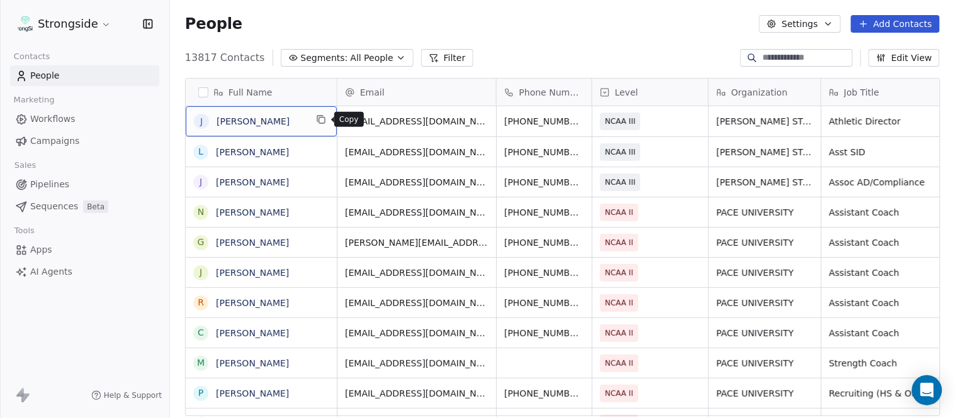
click at [325, 118] on icon "grid" at bounding box center [322, 121] width 6 height 6
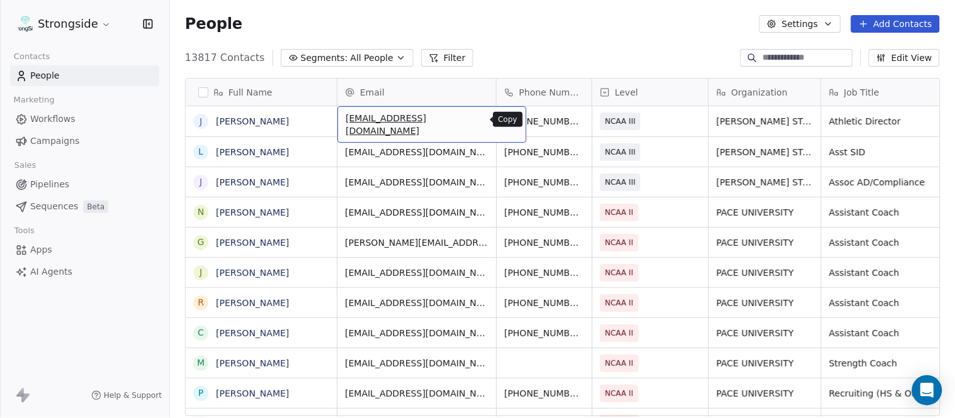
click at [508, 120] on icon "grid" at bounding box center [511, 121] width 6 height 6
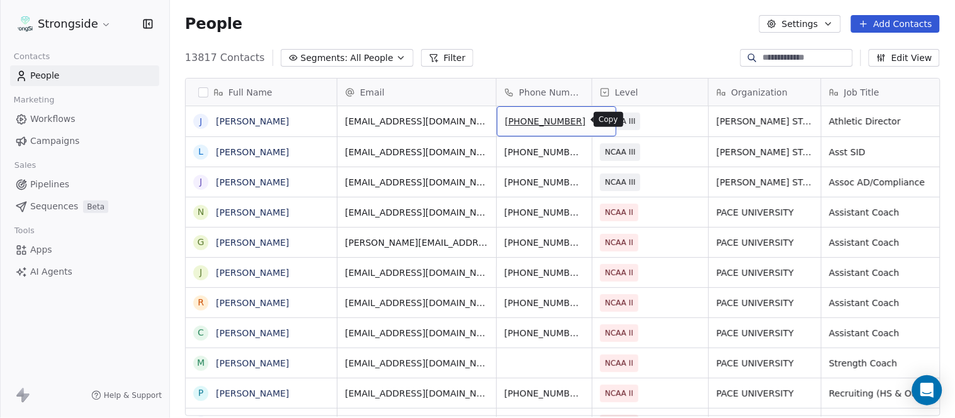
click at [598, 122] on icon "grid" at bounding box center [601, 121] width 6 height 6
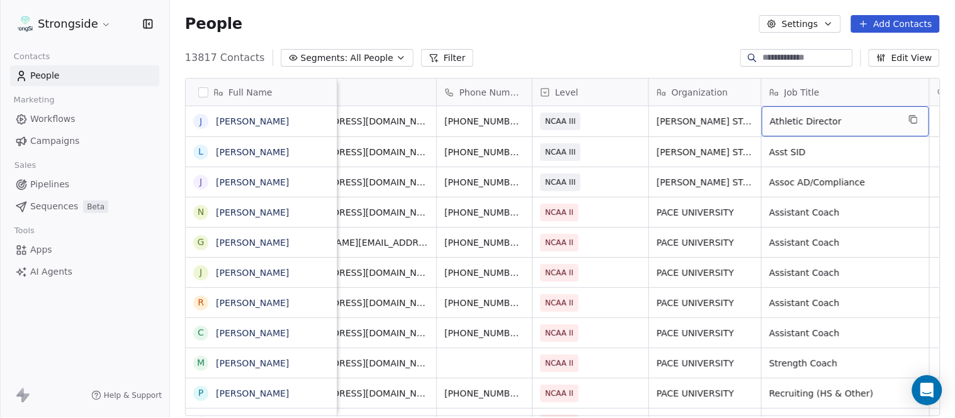
click at [926, 115] on div "Athletic Director" at bounding box center [844, 121] width 167 height 30
click at [914, 116] on icon "grid" at bounding box center [913, 120] width 10 height 10
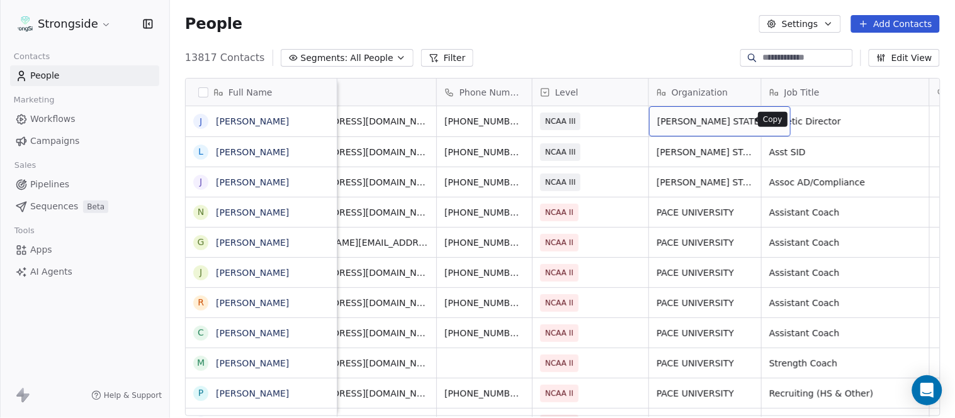
click at [770, 121] on icon "grid" at bounding box center [775, 120] width 10 height 10
